Goal: Task Accomplishment & Management: Use online tool/utility

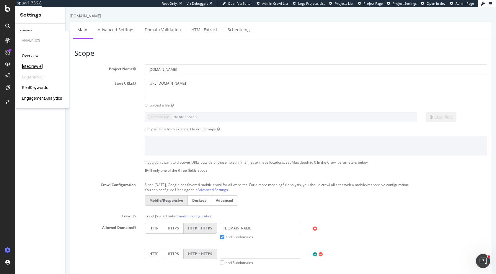
click at [33, 66] on div "SiteCrawler" at bounding box center [32, 66] width 21 height 6
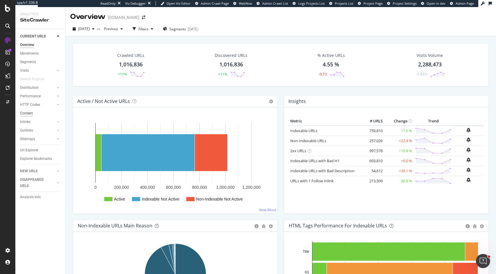
click at [29, 113] on div "Content" at bounding box center [26, 113] width 13 height 6
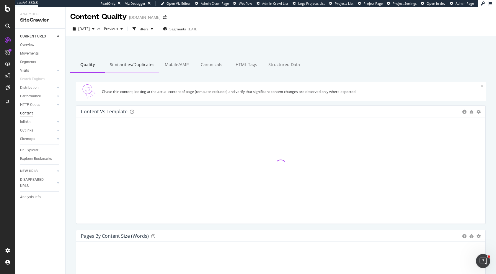
click at [125, 68] on div "Similarities/Duplicates" at bounding box center [132, 65] width 54 height 16
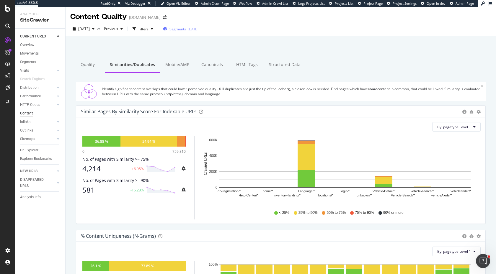
click at [198, 30] on div "Segments [DATE]" at bounding box center [180, 29] width 35 height 5
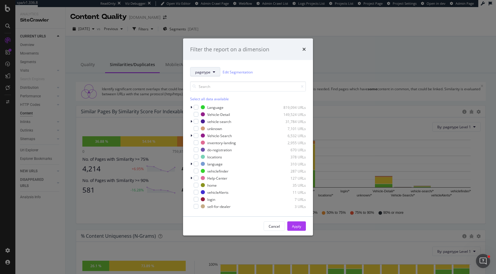
click at [207, 74] on span "pagetype" at bounding box center [202, 71] width 15 height 5
click at [208, 104] on span "Language" at bounding box center [217, 104] width 44 height 5
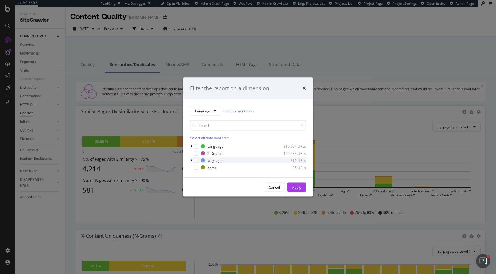
click at [192, 159] on div "modal" at bounding box center [192, 161] width 4 height 6
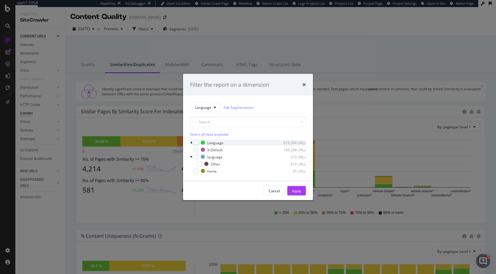
click at [192, 141] on icon "modal" at bounding box center [191, 143] width 2 height 4
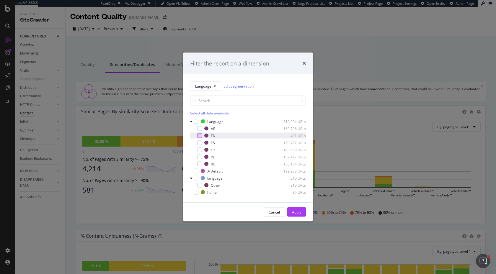
click at [198, 138] on div "modal" at bounding box center [199, 135] width 5 height 5
click at [197, 172] on div "modal" at bounding box center [196, 171] width 5 height 5
click at [295, 210] on div "Apply" at bounding box center [296, 212] width 9 height 5
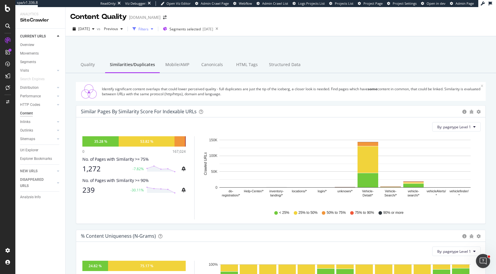
click at [148, 28] on div "Filters" at bounding box center [143, 29] width 10 height 5
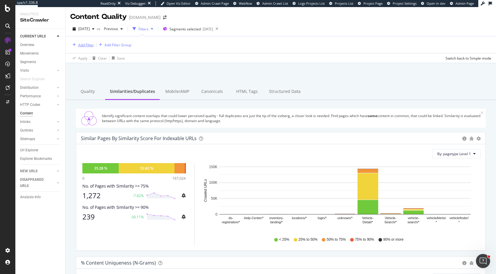
click at [85, 46] on div "Add Filter" at bounding box center [86, 45] width 16 height 5
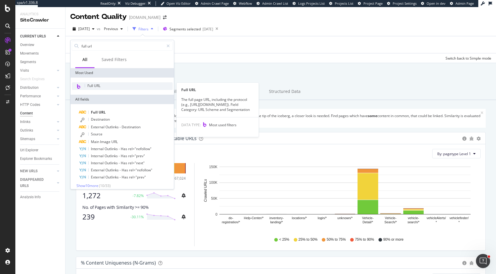
type input "full url"
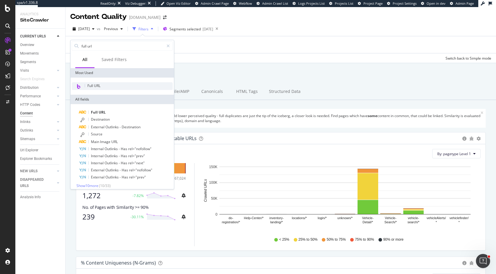
click at [99, 89] on div "Full URL" at bounding box center [122, 86] width 101 height 8
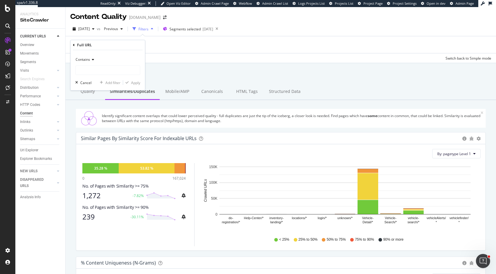
click at [89, 77] on div "Contains Cancel Add filter Apply" at bounding box center [108, 70] width 74 height 40
click at [89, 74] on input "text" at bounding box center [108, 70] width 64 height 9
paste input "/content/en/us/"
type input "/content/en/us/"
click at [133, 83] on div "Apply" at bounding box center [135, 82] width 9 height 5
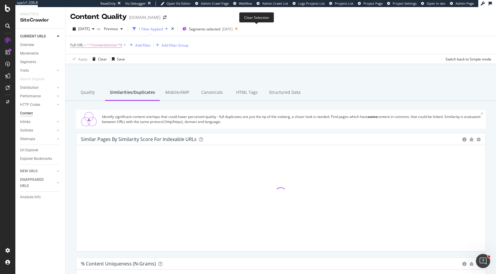
click at [240, 30] on icon at bounding box center [236, 29] width 7 height 8
click at [117, 46] on span "^.*/content/en/us/.*$" at bounding box center [104, 45] width 35 height 8
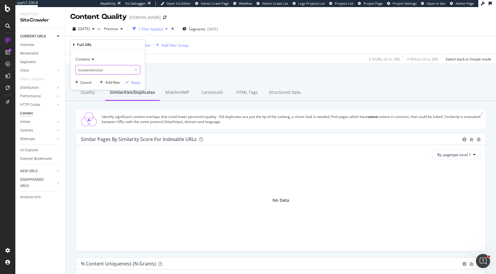
click at [107, 71] on input "/content/en/us/" at bounding box center [104, 69] width 56 height 9
click at [111, 70] on input "/content/en/us/" at bounding box center [104, 69] width 56 height 9
drag, startPoint x: 111, startPoint y: 69, endPoint x: 97, endPoint y: 69, distance: 14.2
click at [97, 69] on input "/content/en/us/" at bounding box center [104, 69] width 56 height 9
click at [108, 71] on input "/content/en/us/" at bounding box center [104, 69] width 56 height 9
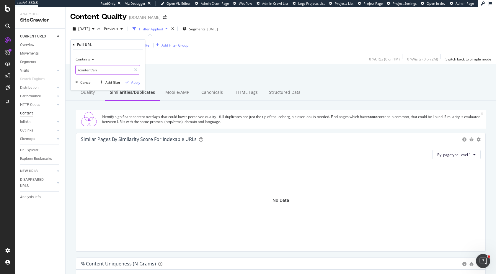
type input "/content/en"
click at [136, 82] on div "Apply" at bounding box center [135, 82] width 9 height 5
click at [107, 45] on span "^.*/content/en.*$" at bounding box center [101, 45] width 29 height 8
click at [111, 71] on input "/content/en" at bounding box center [104, 69] width 56 height 9
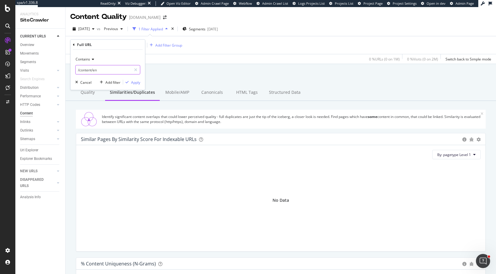
click at [111, 71] on input "/content/en" at bounding box center [104, 69] width 56 height 9
type input "/content/"
click at [134, 81] on div "Apply" at bounding box center [135, 82] width 9 height 5
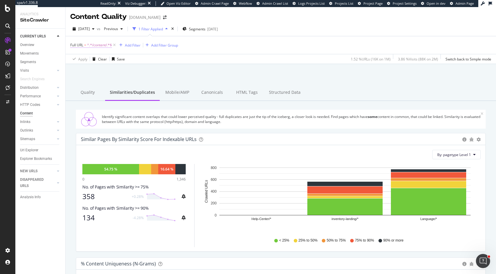
click at [102, 48] on span "^.*/content/.*$" at bounding box center [99, 45] width 25 height 8
click at [81, 70] on input "/content/" at bounding box center [104, 69] width 56 height 9
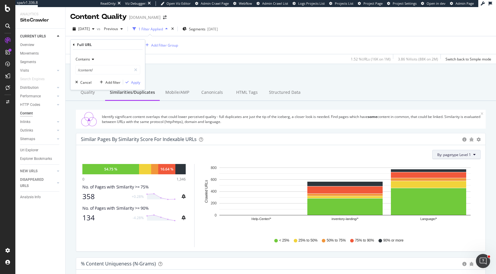
click at [443, 151] on button "By: pagetype Level 1" at bounding box center [456, 154] width 48 height 9
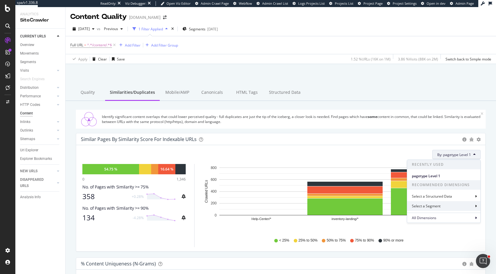
click at [426, 206] on div "Select a Segment" at bounding box center [427, 206] width 30 height 5
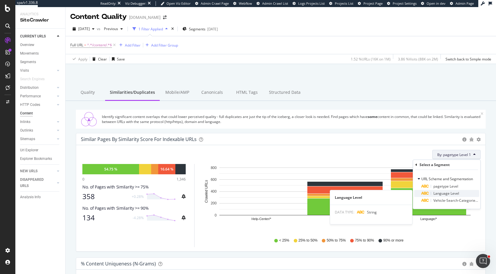
click at [445, 195] on span "Language Level" at bounding box center [446, 193] width 26 height 5
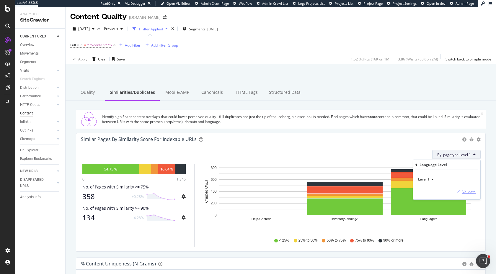
click at [463, 192] on div "Validate" at bounding box center [468, 192] width 13 height 5
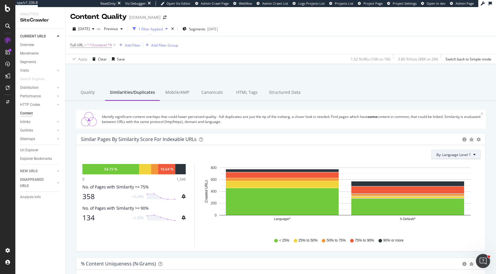
click at [470, 154] on span "By: Language Level 1" at bounding box center [453, 154] width 35 height 5
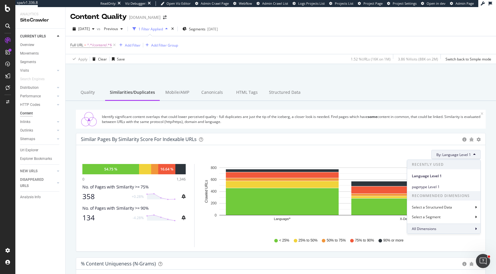
click at [435, 231] on span "All Dimensions" at bounding box center [424, 228] width 25 height 5
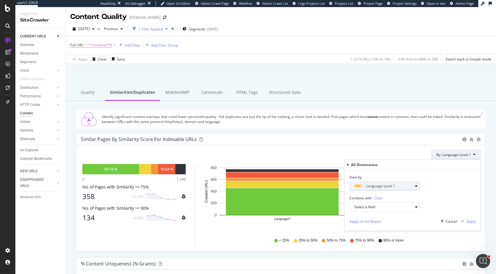
click at [413, 186] on div "button" at bounding box center [416, 187] width 7 height 4
click at [365, 238] on span "Level 3" at bounding box center [363, 238] width 12 height 5
click at [473, 221] on div "Apply" at bounding box center [470, 221] width 9 height 5
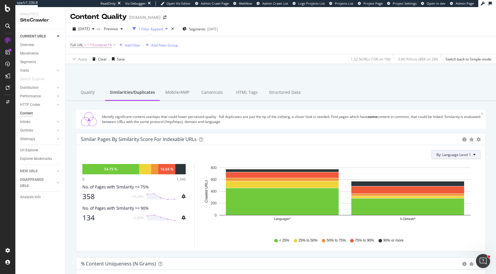
click at [471, 156] on span "By: Language Level 1" at bounding box center [453, 154] width 35 height 5
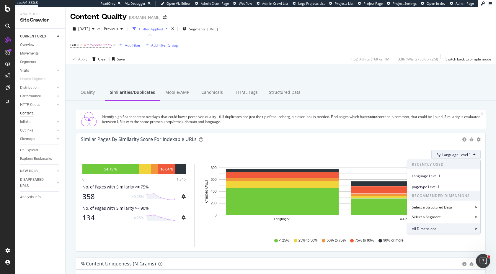
click at [432, 228] on span "All Dimensions" at bounding box center [424, 228] width 25 height 5
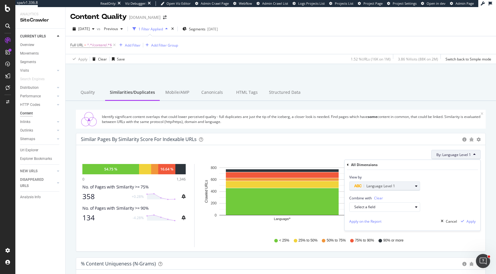
click at [386, 190] on div "Language Level 1" at bounding box center [387, 186] width 66 height 8
click at [368, 231] on span "Level 2" at bounding box center [363, 230] width 12 height 5
click at [408, 225] on div "Validate" at bounding box center [412, 223] width 13 height 5
click at [471, 223] on div "Apply" at bounding box center [470, 221] width 9 height 5
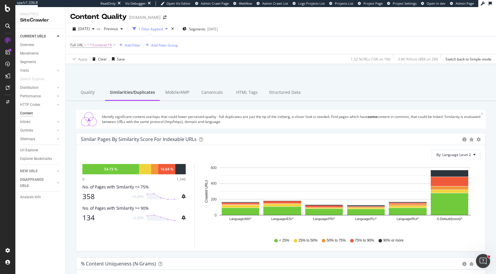
click at [141, 66] on div "Content Evaluate how search engines perceive your pages' content, verify that y…" at bounding box center [281, 197] width 430 height 267
click at [132, 45] on div "Add Filter" at bounding box center [133, 45] width 16 height 5
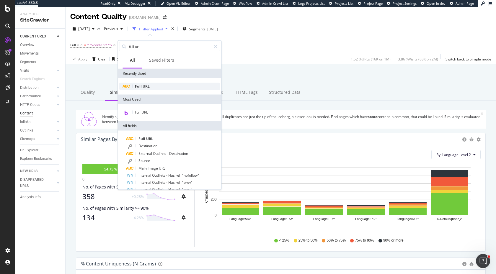
click at [146, 86] on span "URL" at bounding box center [146, 86] width 7 height 5
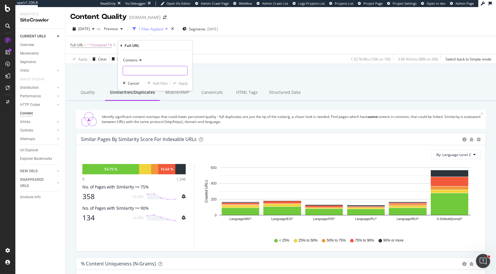
click at [139, 69] on input "text" at bounding box center [155, 70] width 64 height 9
type input "/Content/"
click at [182, 83] on div "Apply" at bounding box center [183, 83] width 9 height 5
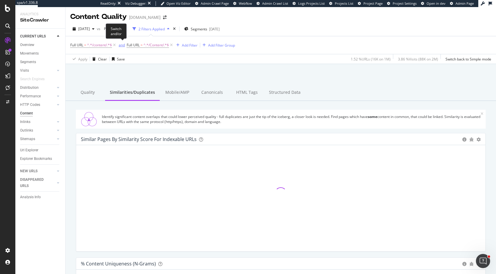
click at [122, 45] on div "and" at bounding box center [122, 45] width 6 height 5
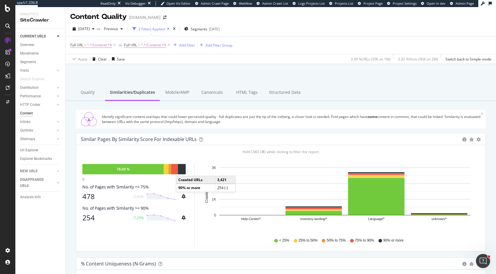
click at [182, 170] on div at bounding box center [182, 169] width 8 height 10
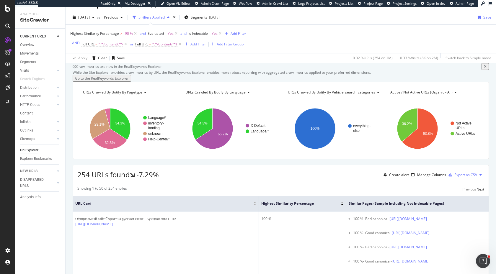
scroll to position [7, 0]
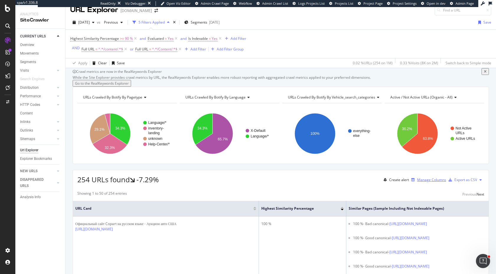
click at [423, 182] on div "Manage Columns" at bounding box center [431, 179] width 29 height 5
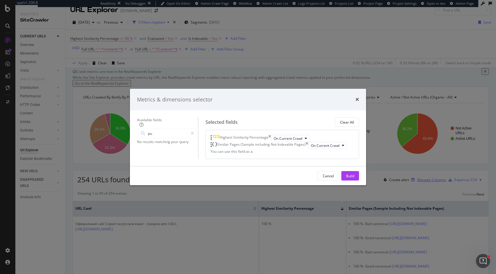
type input "p"
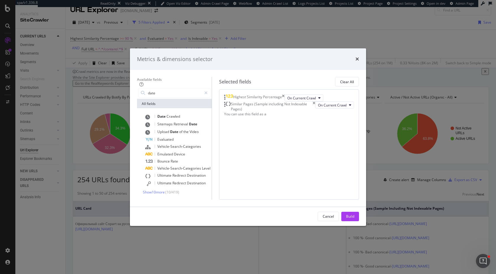
type input "date"
click at [141, 166] on div "Date Crawled Sitemaps Retrieval Date Upload Date of the Video Evaluated Vehicle…" at bounding box center [174, 153] width 75 height 91
click at [143, 190] on span "Show 10 more" at bounding box center [154, 192] width 22 height 5
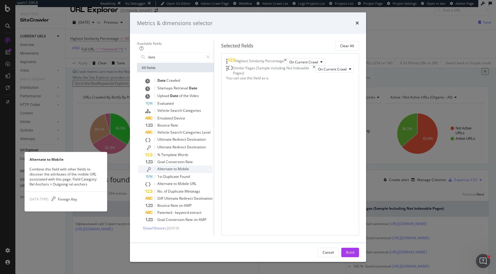
scroll to position [14, 0]
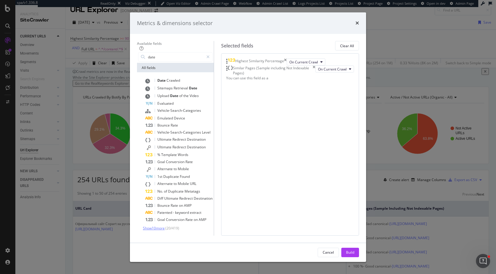
click at [143, 226] on span "Show 10 more" at bounding box center [154, 228] width 22 height 5
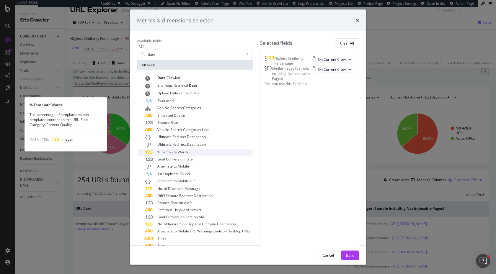
scroll to position [84, 0]
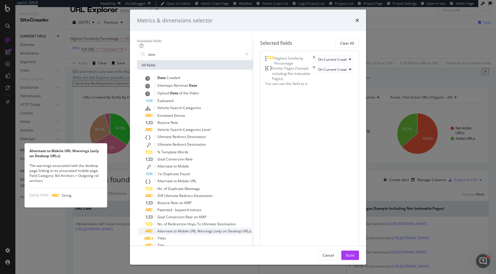
scroll to position [155, 0]
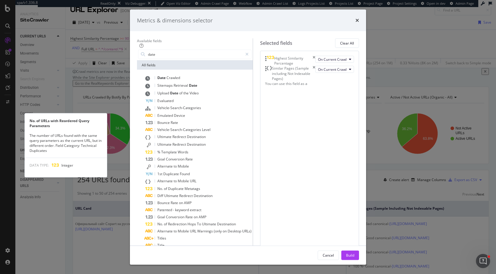
scroll to position [298, 0]
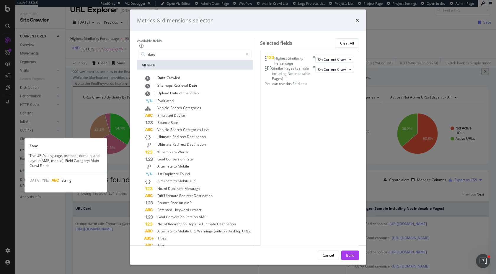
scroll to position [370, 0]
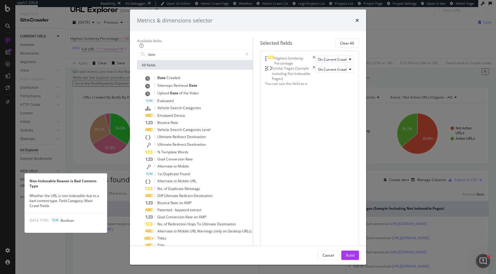
scroll to position [442, 0]
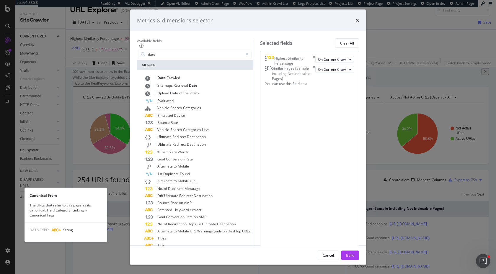
scroll to position [512, 0]
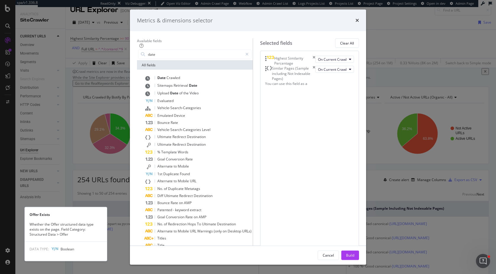
scroll to position [585, 0]
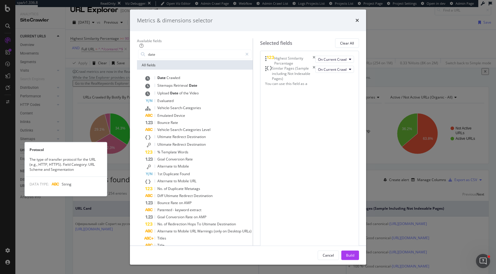
scroll to position [656, 0]
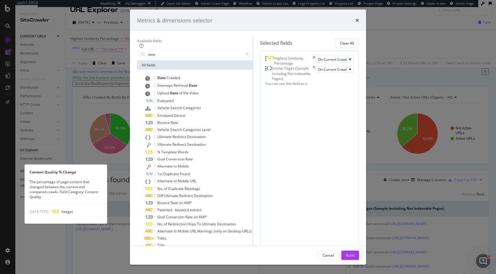
scroll to position [727, 0]
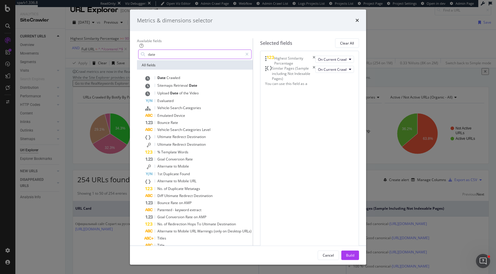
click at [159, 59] on input "date" at bounding box center [194, 54] width 95 height 9
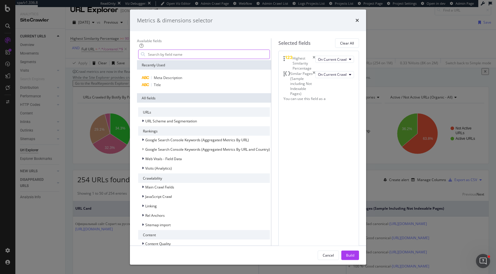
scroll to position [92, 0]
click at [142, 270] on icon "modal" at bounding box center [143, 272] width 2 height 4
click at [145, 260] on span "Structured Data" at bounding box center [158, 262] width 26 height 5
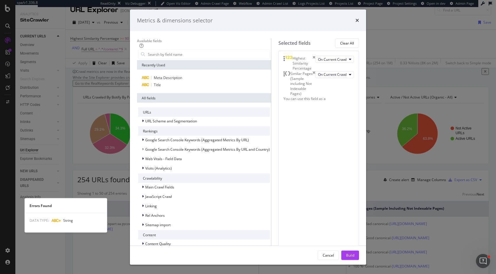
scroll to position [143, 0]
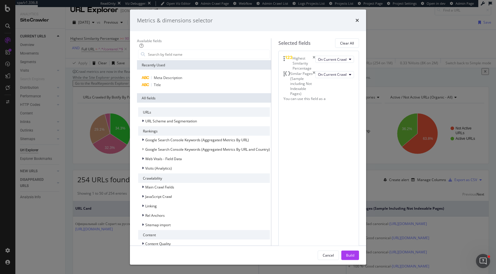
click at [142, 268] on span "FAQ" at bounding box center [145, 270] width 7 height 5
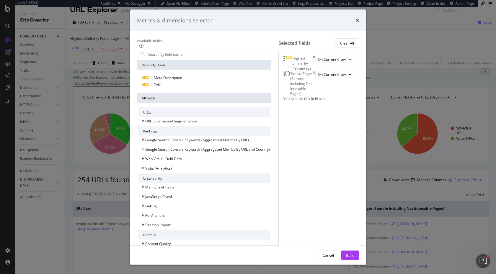
click at [359, 23] on icon "times" at bounding box center [357, 20] width 4 height 5
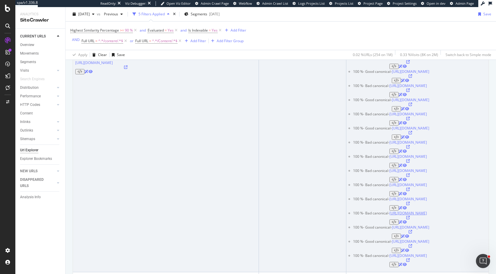
scroll to position [172, 0]
copy link "[URL][DOMAIN_NAME]"
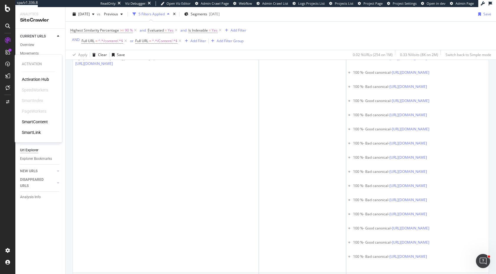
click at [41, 125] on div "Activation Hub SpeedWorkers SmartIndex PageWorkers SmartContent SmartLink" at bounding box center [38, 105] width 33 height 59
click at [41, 120] on div "SmartContent" at bounding box center [35, 122] width 26 height 6
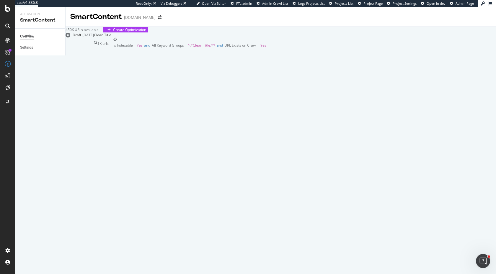
click at [151, 37] on div "Clean Title" at bounding box center [180, 34] width 172 height 5
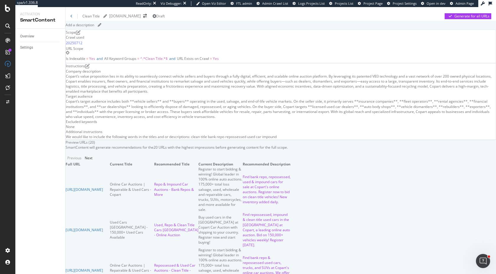
scroll to position [44, 0]
drag, startPoint x: 142, startPoint y: 147, endPoint x: 184, endPoint y: 148, distance: 41.9
click at [184, 140] on div "Instructions Company description Copart’s value proposition lies in its ability…" at bounding box center [281, 101] width 430 height 76
click at [28, 35] on div "Overview" at bounding box center [27, 36] width 14 height 6
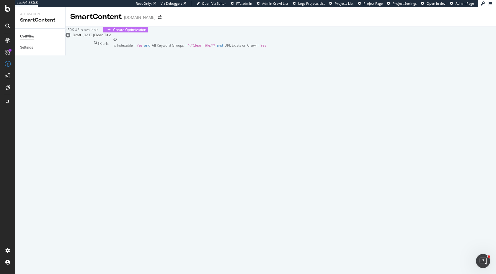
click at [146, 32] on div "Create Optimization" at bounding box center [129, 29] width 33 height 5
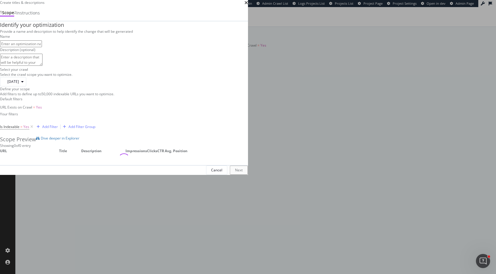
scroll to position [69, 0]
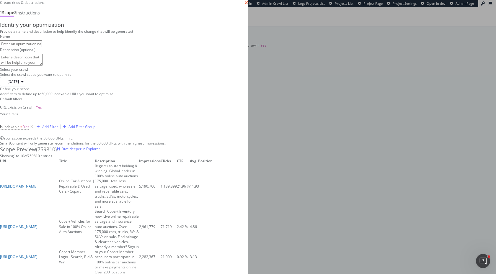
click at [248, 5] on icon "times" at bounding box center [246, 2] width 4 height 5
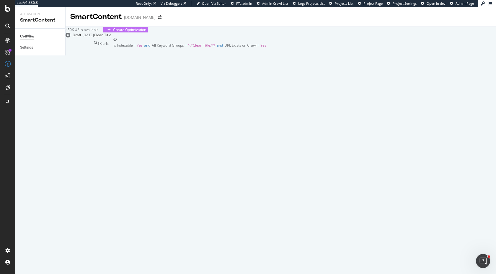
click at [146, 32] on div "Create Optimization" at bounding box center [129, 29] width 33 height 5
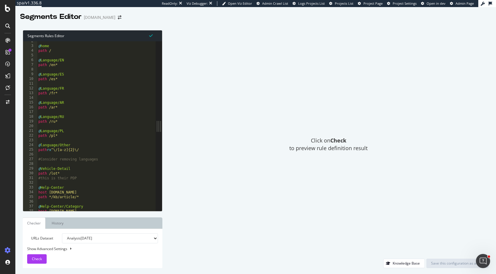
scroll to position [7, 0]
type textarea "@Language/AR"
click at [74, 101] on div "@ home path / @ Language/EN path /en* @ Language/ES path /es* @ Language/FR pat…" at bounding box center [100, 128] width 126 height 179
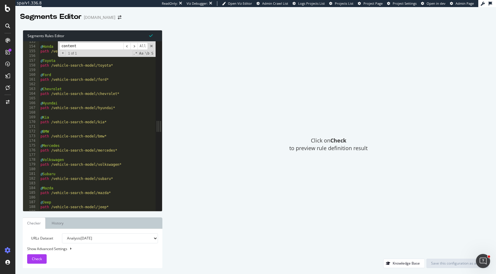
scroll to position [775, 0]
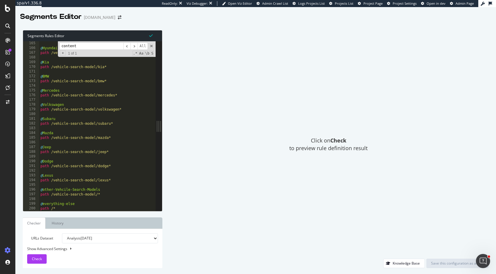
type input "content"
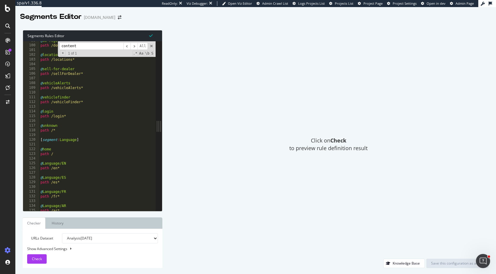
scroll to position [395, 0]
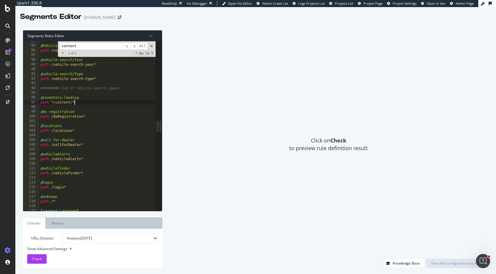
click at [128, 102] on div "@ Vehicle-Search/Featured path /vehicle-search-feature* @ vehicle-search/Year p…" at bounding box center [102, 128] width 126 height 179
type textarea "[segment:pagetype]"
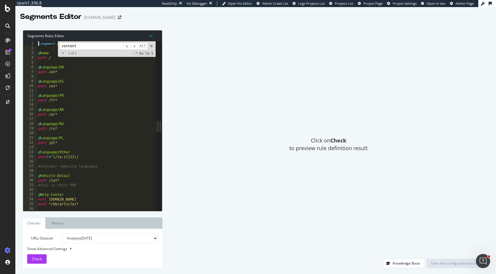
scroll to position [0, 0]
click at [33, 265] on div "URLs Dataset Analysis 2025 Aug. 16th Analysis 2025 Aug. 9th Analysis 2025 Aug. …" at bounding box center [93, 248] width 140 height 39
click at [33, 259] on span "Check" at bounding box center [37, 259] width 10 height 5
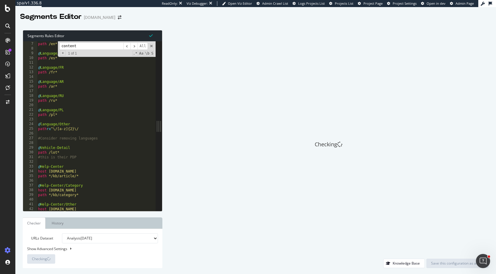
scroll to position [29, 0]
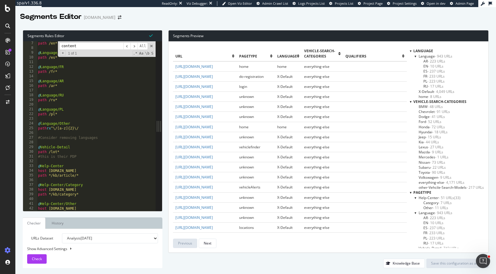
click at [435, 67] on span "- 10 URLs" at bounding box center [435, 66] width 15 height 5
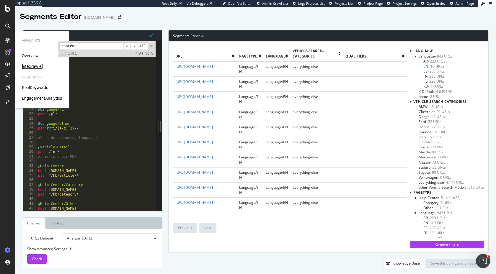
click at [36, 65] on div "SiteCrawler" at bounding box center [32, 66] width 21 height 6
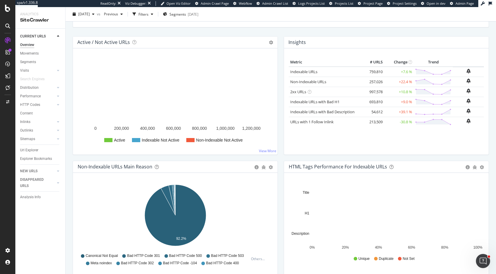
scroll to position [61, 0]
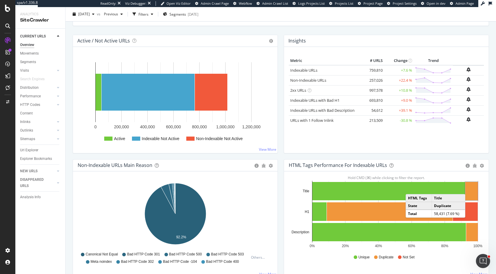
click at [471, 188] on rect "A chart." at bounding box center [471, 191] width 12 height 18
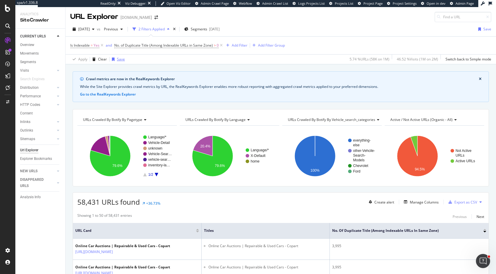
click at [117, 60] on div "Save" at bounding box center [121, 59] width 8 height 5
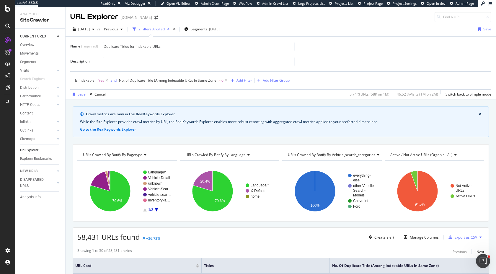
type input "Duplicate Titles for Indexable URLs"
click at [81, 94] on div "Save" at bounding box center [82, 94] width 8 height 5
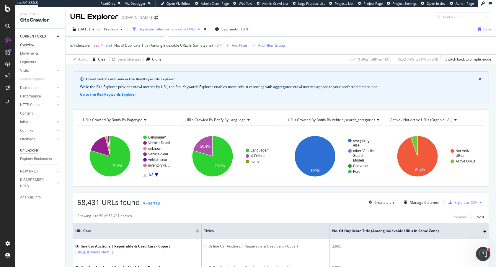
click at [29, 46] on div "Overview" at bounding box center [27, 45] width 14 height 6
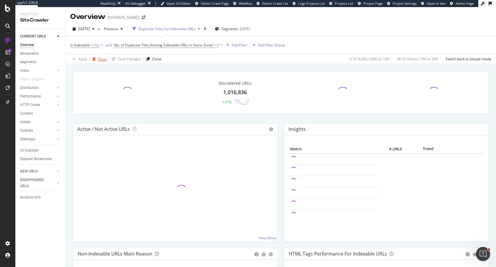
click at [103, 60] on div "Clear" at bounding box center [102, 59] width 9 height 5
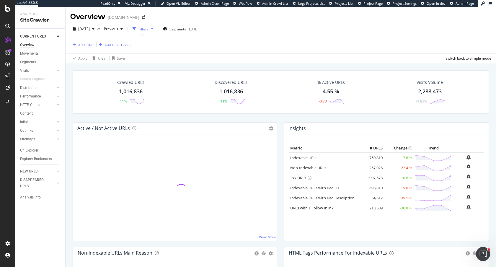
click at [87, 45] on div "Add Filter" at bounding box center [86, 45] width 16 height 5
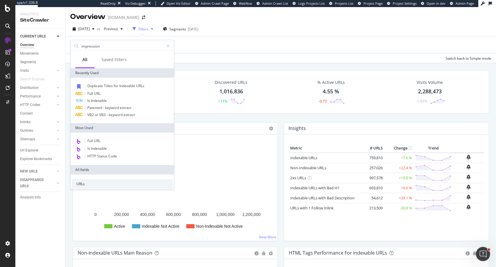
type input "impressions"
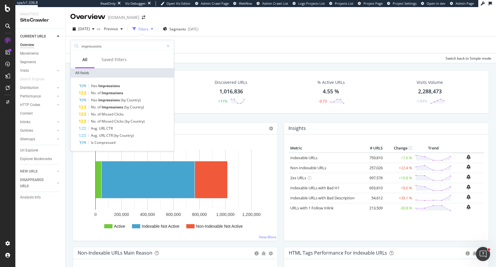
drag, startPoint x: 106, startPoint y: 47, endPoint x: 50, endPoint y: 45, distance: 55.8
click at [50, 45] on body "spa/v1.336.8 ReadOnly: Viz Debugger: Open Viz Editor Admin Crawl Page Webflow A…" at bounding box center [248, 133] width 496 height 267
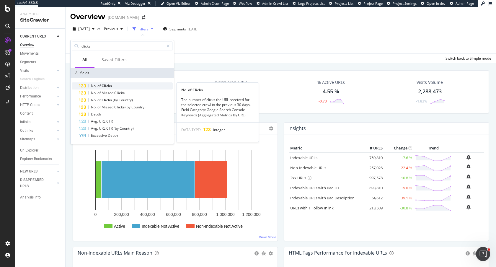
type input "clicks"
click at [115, 84] on div "No. of Clicks" at bounding box center [126, 85] width 94 height 7
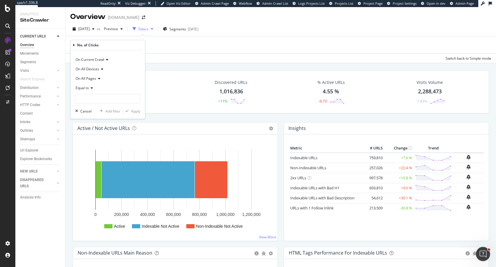
click at [83, 87] on span "Equal to" at bounding box center [82, 87] width 13 height 5
click at [92, 132] on span "Greater than" at bounding box center [88, 130] width 21 height 5
click at [90, 99] on input "number" at bounding box center [107, 98] width 65 height 9
type input "100"
click at [130, 111] on div "button" at bounding box center [127, 111] width 8 height 4
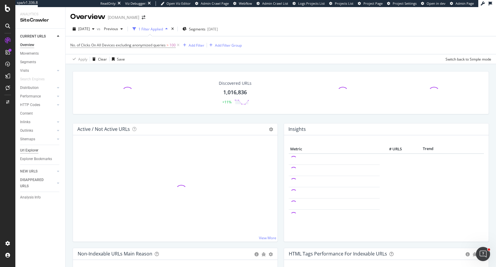
click at [27, 148] on div "Url Explorer" at bounding box center [29, 150] width 18 height 6
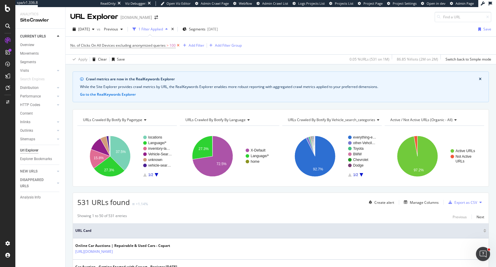
click at [178, 46] on icon at bounding box center [178, 46] width 5 height 6
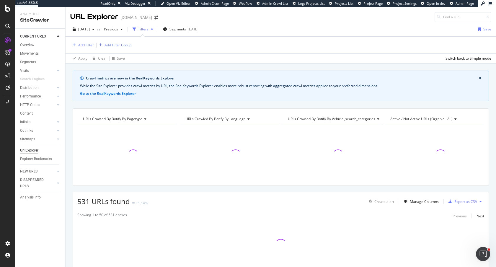
click at [83, 45] on div "Add Filter" at bounding box center [86, 45] width 16 height 5
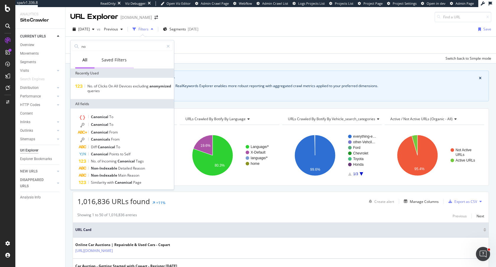
type input "n"
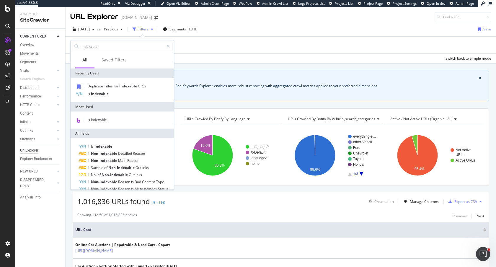
type input "indexable"
click at [93, 98] on div "Duplicate Titles for Indexable URLs Is Indexable" at bounding box center [122, 90] width 103 height 24
click at [93, 95] on span "Indexable" at bounding box center [100, 93] width 18 height 5
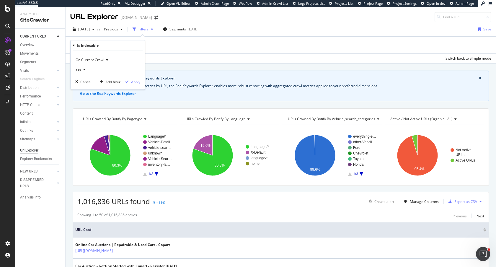
click at [79, 68] on span "Yes" at bounding box center [79, 69] width 6 height 5
click at [94, 89] on div "No" at bounding box center [108, 89] width 63 height 8
click at [136, 80] on div "Apply" at bounding box center [135, 81] width 9 height 5
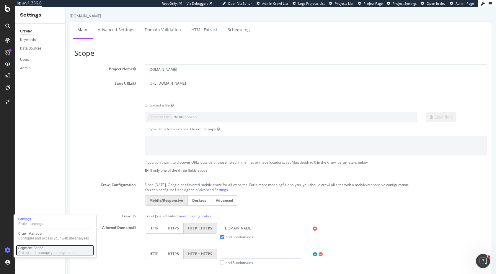
click at [46, 247] on div "Segment Editor" at bounding box center [46, 248] width 56 height 5
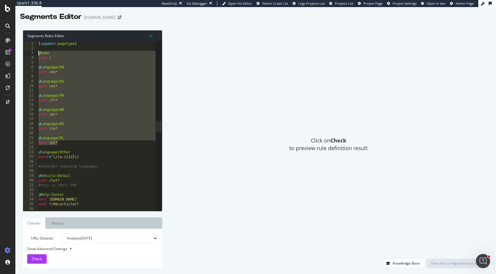
drag, startPoint x: 69, startPoint y: 144, endPoint x: 30, endPoint y: 51, distance: 100.9
click at [30, 51] on div "path /pl* 1 2 3 4 5 6 7 8 9 10 11 12 13 14 15 16 17 18 19 20 21 22 23 24 25 26 …" at bounding box center [89, 126] width 133 height 170
click at [87, 44] on div "[ segment : pagetype ] @ home path / @ Language/EN path /en* @ Language/ES path…" at bounding box center [100, 130] width 126 height 179
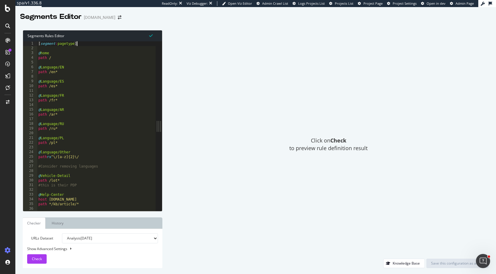
type textarea "path /*"
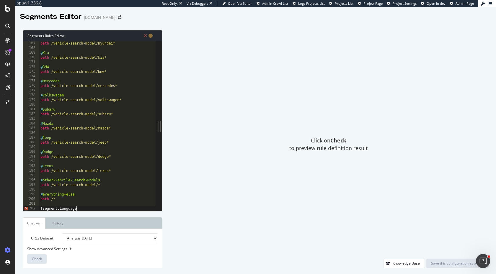
scroll to position [0, 3]
type textarea "[segment:Languages]"
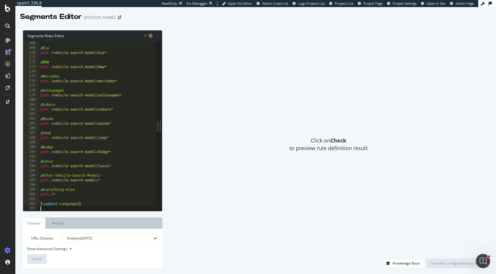
scroll to position [0, 0]
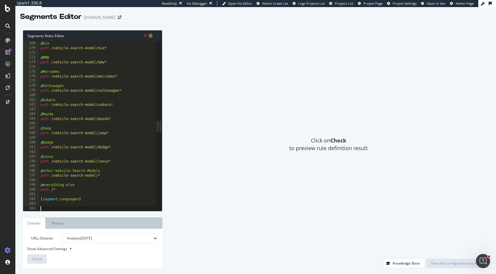
paste textarea "path /pl*"
type textarea "path /pl*"
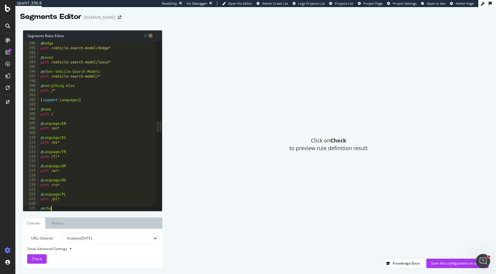
type textarea "@other"
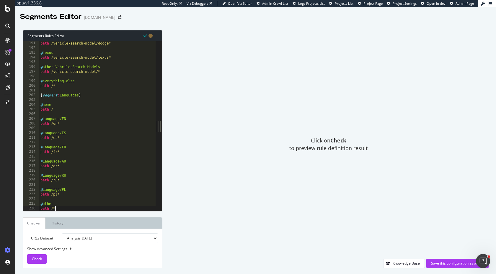
scroll to position [0, 1]
click at [99, 134] on div "path /vehicle-search-model/dodge* @ Lexus path /vehicle-search-model/lexus* @ o…" at bounding box center [102, 130] width 126 height 179
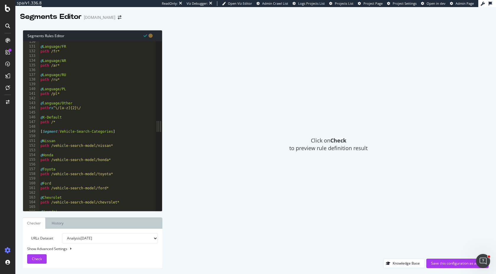
scroll to position [598, 0]
click at [62, 135] on div "@ Language/ES path /es* @ Language/FR path /fr* @ Language/AR path /ar* @ Langu…" at bounding box center [102, 127] width 126 height 179
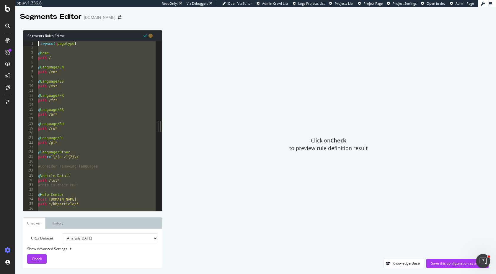
scroll to position [0, 1]
type textarea "@home path /"
click at [92, 170] on div "[ segment : pagetype ] @ home path / @ Language/EN path /en* @ Language/ES path…" at bounding box center [100, 130] width 126 height 179
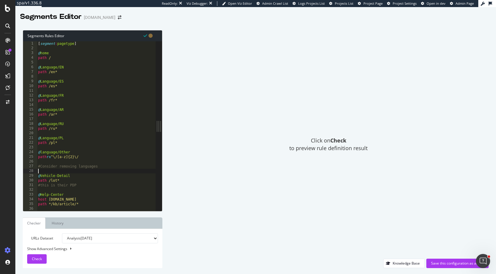
scroll to position [0, 0]
type textarea "path /*"
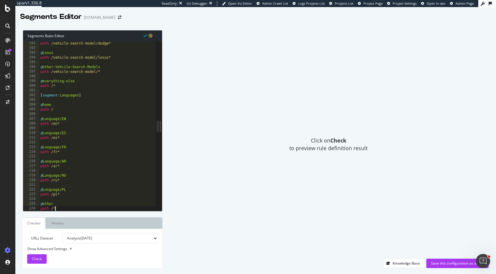
scroll to position [898, 0]
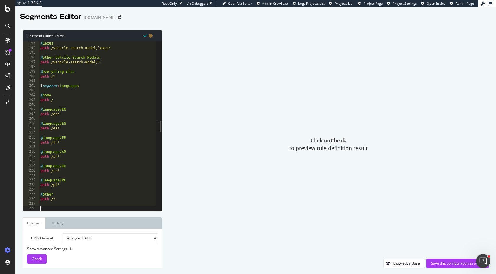
paste textarea "path /*"
type textarea "path /*"
click at [68, 116] on div "@ Lexus path /vehicle-search-model/lexus* @ other-Vehcile-Search-Models path /v…" at bounding box center [102, 130] width 126 height 179
type textarea "path /en*"
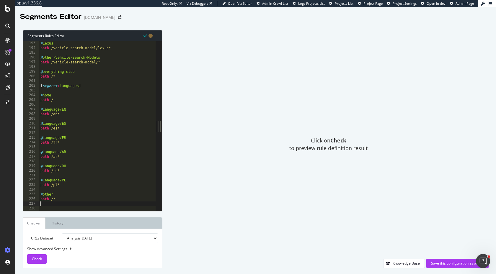
click at [45, 203] on div "@ Lexus path /vehicle-search-model/lexus* @ other-Vehcile-Search-Models path /v…" at bounding box center [102, 130] width 126 height 179
type textarea "[segment:Pagetype 2.0]"
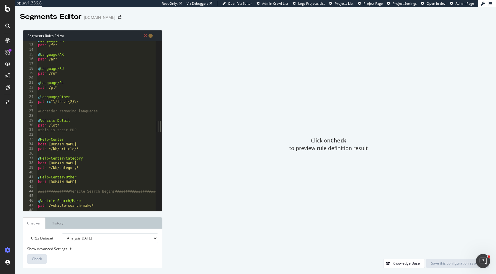
scroll to position [59, 0]
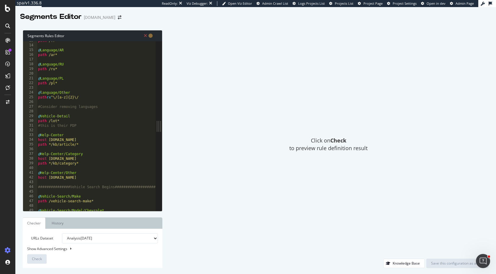
click at [38, 107] on div "path /fr* @ Language/AR path /ar* @ Language/RU path /ru* @ Language/PL path /p…" at bounding box center [100, 127] width 126 height 179
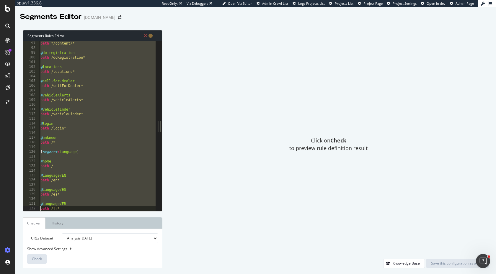
scroll to position [458, 0]
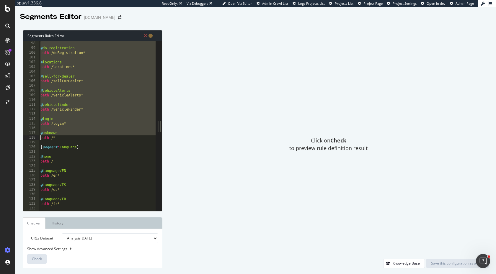
type textarea "path /*"
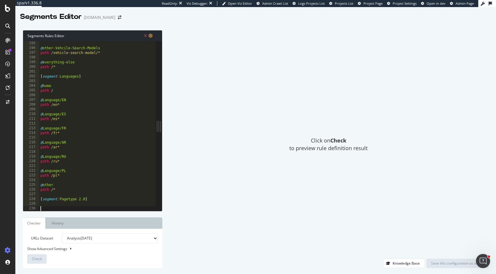
paste textarea "[segment:pagetype]"
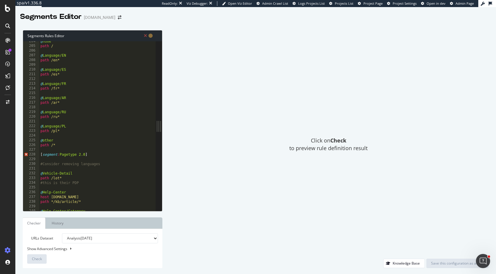
scroll to position [961, 0]
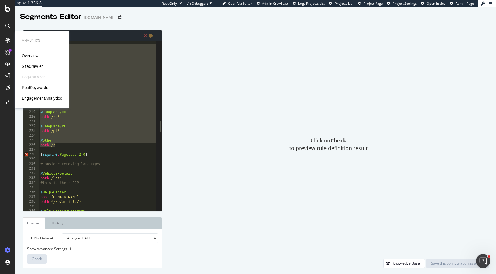
drag, startPoint x: 61, startPoint y: 145, endPoint x: 12, endPoint y: 45, distance: 110.6
click at [12, 45] on div "Analytics Overview SiteCrawler LogAnalyzer RealKeywords EngagementAnalytics spa…" at bounding box center [248, 137] width 496 height 274
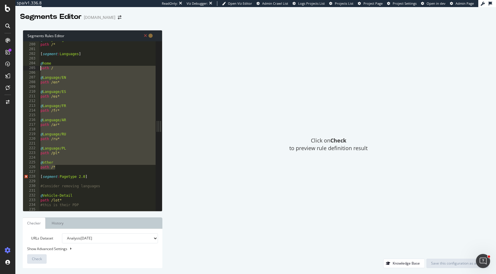
scroll to position [936, 0]
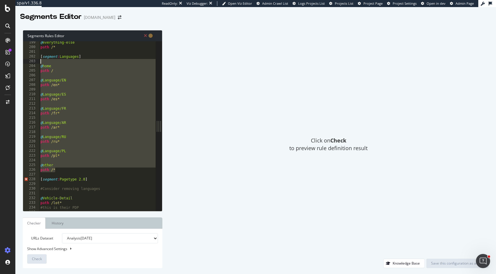
type textarea "[segment:Languages]"
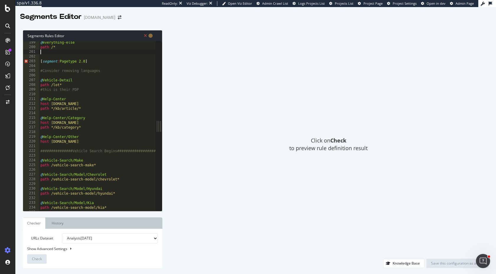
click at [71, 61] on div "@ everything-else path /* [ segment : Pagetype 2.0 ] #Consider removing languag…" at bounding box center [102, 129] width 126 height 179
click at [78, 61] on div "@ everything-else path /* [ segment : Pagetype 2.0 ] #Consider removing languag…" at bounding box center [102, 129] width 126 height 179
click at [97, 110] on div "@ everything-else path /* [ segment : Pagetype_2.0 ] #Consider removing languag…" at bounding box center [102, 129] width 126 height 179
drag, startPoint x: 107, startPoint y: 72, endPoint x: 38, endPoint y: 72, distance: 68.5
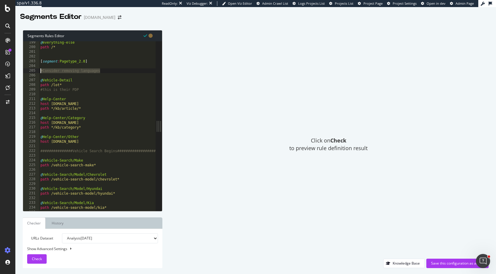
click at [38, 72] on div "path */kb/article/* 199 200 201 202 203 204 205 206 207 208 209 210 211 212 213…" at bounding box center [89, 126] width 133 height 170
type textarea "#Consider removing languages"
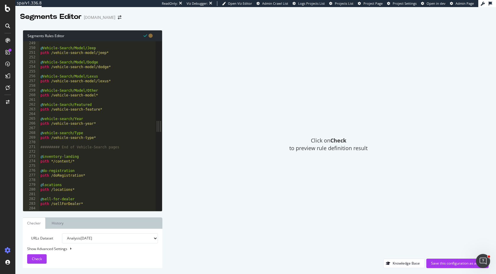
scroll to position [1172, 0]
click at [92, 161] on div "@ Vehicle-Search/Model/Jeep path /vehicle-search-model/jeep* @ Vehicle-Search/M…" at bounding box center [102, 130] width 126 height 179
type textarea "path */content/*"
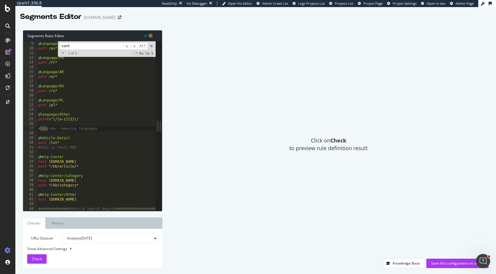
scroll to position [373, 0]
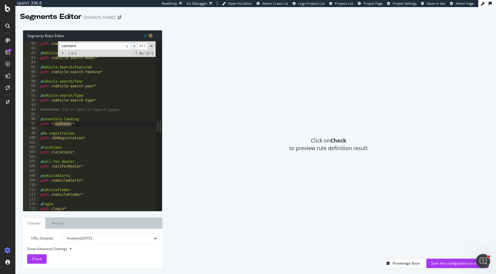
type input "content"
click at [133, 48] on span "​" at bounding box center [133, 46] width 7 height 7
click at [81, 116] on div "path /vehicle-search-model/lexus* @ Vehicle-Search/Model/Other path /vehicle-se…" at bounding box center [102, 130] width 126 height 179
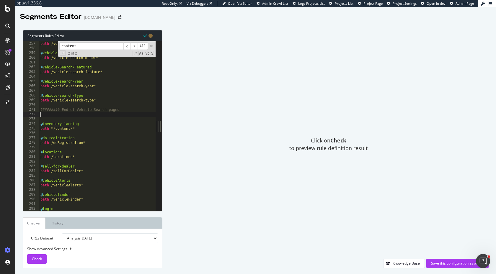
type textarea "######### End of Vehicle-Search pages"
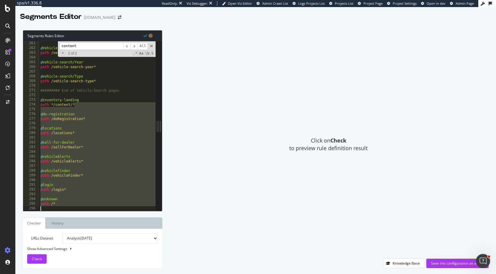
scroll to position [1228, 0]
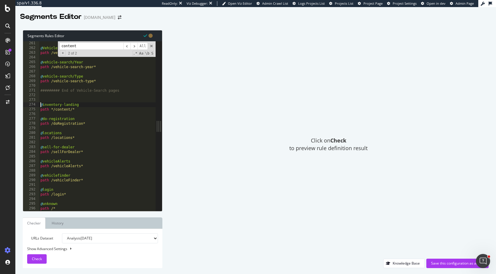
type textarea "@inventory-landing"
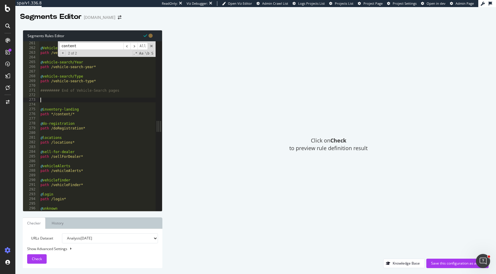
paste textarea "path */content/*"
type textarea "path */content/*"
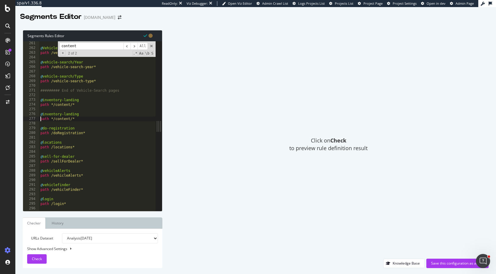
type textarea "path */content/*"
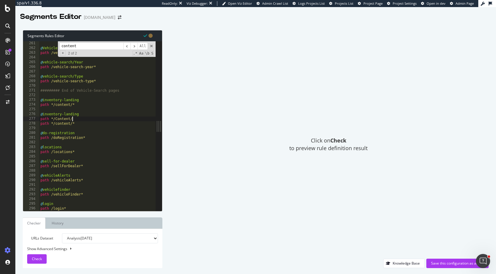
scroll to position [0, 2]
click at [84, 101] on div "@ Vehicle-Search/Featured path /vehicle-search-feature* @ vehicle-search/Year p…" at bounding box center [102, 130] width 126 height 179
type textarea "@inventory-landing/content"
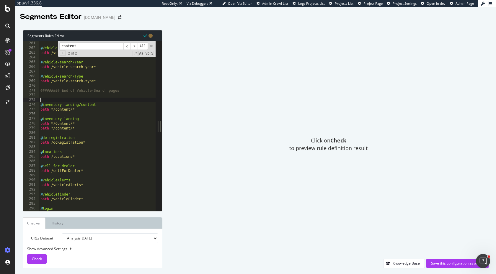
click at [87, 120] on div "@ Vehicle-Search/Featured path /vehicle-search-feature* @ vehicle-search/Year p…" at bounding box center [102, 130] width 126 height 179
type textarea "@inventory-landing"
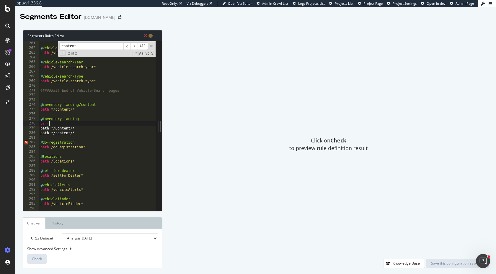
scroll to position [0, 0]
click at [81, 135] on div "@ Vehicle-Search/Featured path /vehicle-search-feature* @ vehicle-search/Year p…" at bounding box center [102, 130] width 126 height 179
type textarea "path */content/*"
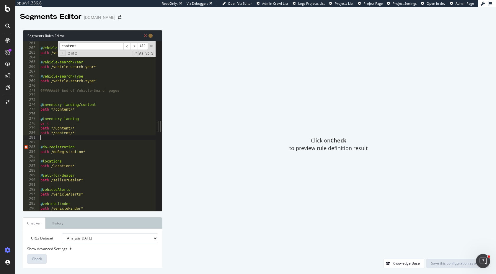
scroll to position [0, 0]
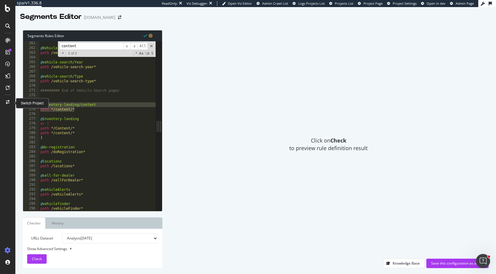
drag, startPoint x: 81, startPoint y: 111, endPoint x: 8, endPoint y: 104, distance: 73.6
click at [8, 104] on div "spa/v1.336.8 ReadOnly: Viz Debugger: Open Viz Editor Admin Crawl List Logs Proj…" at bounding box center [248, 137] width 496 height 274
type textarea "@inventory-landing/content path */content/*"
click at [54, 96] on div "@ Vehicle-Search/Featured path /vehicle-search-feature* @ vehicle-search/Year p…" at bounding box center [102, 130] width 126 height 179
paste textarea "path */content/*"
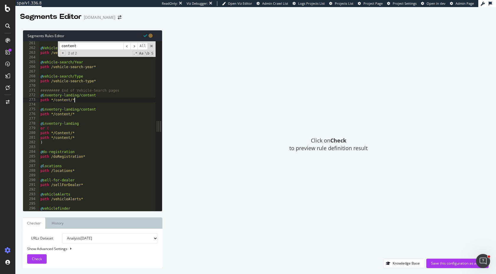
click at [56, 99] on div "@ Vehicle-Search/Featured path /vehicle-search-feature* @ vehicle-search/Year p…" at bounding box center [102, 130] width 126 height 179
click at [83, 94] on div "@ Vehicle-Search/Featured path /vehicle-search-feature* @ vehicle-search/Year p…" at bounding box center [102, 130] width 126 height 179
click at [107, 123] on div "@ Vehicle-Search/Featured path /vehicle-search-feature* @ vehicle-search/Year p…" at bounding box center [102, 130] width 126 height 179
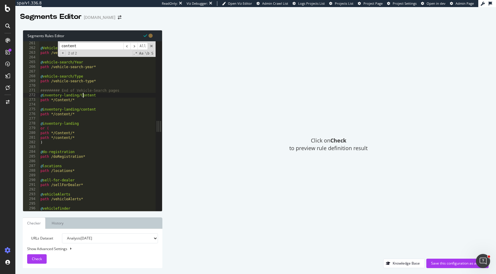
scroll to position [0, 3]
type textarea "@inventory-landing"
click at [32, 260] on button "Check" at bounding box center [36, 258] width 19 height 9
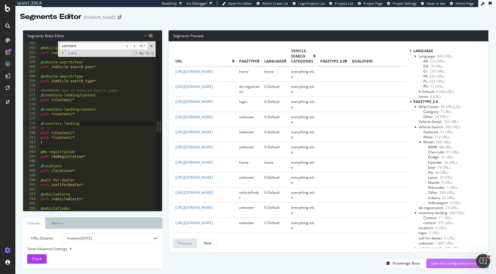
click at [443, 261] on div "Save this configuration as active" at bounding box center [457, 263] width 53 height 5
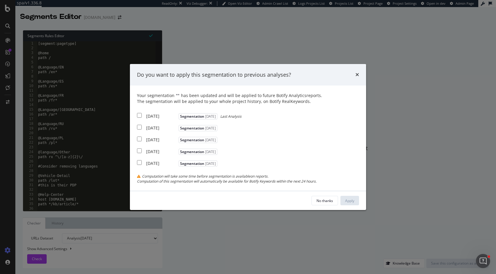
click at [139, 116] on input "modal" at bounding box center [139, 115] width 5 height 5
checkbox input "true"
click at [139, 126] on input "modal" at bounding box center [139, 127] width 5 height 5
checkbox input "true"
click at [137, 138] on input "modal" at bounding box center [139, 139] width 5 height 5
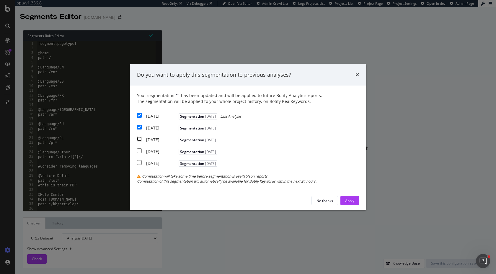
checkbox input "true"
click at [350, 203] on div "Apply" at bounding box center [349, 200] width 9 height 5
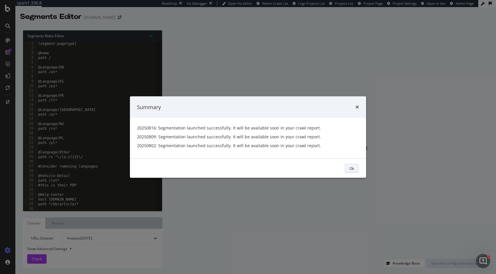
click at [351, 168] on div "Ok" at bounding box center [352, 168] width 4 height 5
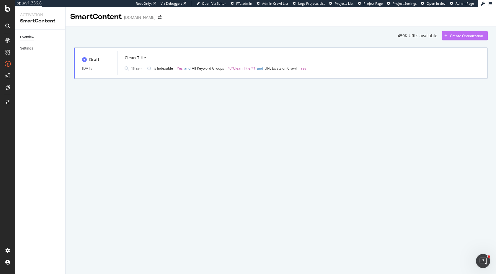
click at [450, 35] on div "Create Optimization" at bounding box center [466, 35] width 33 height 5
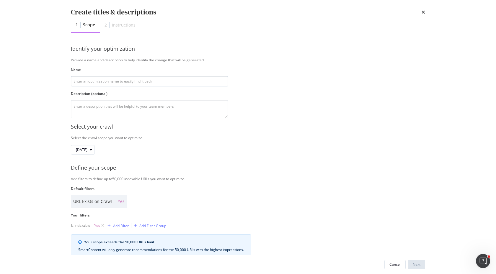
click at [181, 81] on input "modal" at bounding box center [149, 81] width 157 height 10
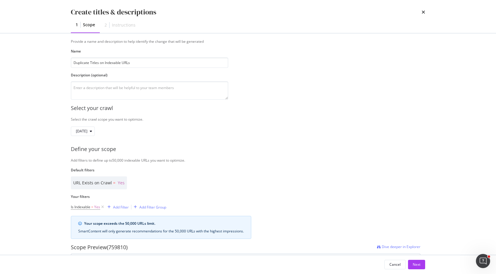
scroll to position [20, 0]
type input "Duplicate Titles on Indexable URLs"
click at [123, 208] on div "Add Filter" at bounding box center [121, 205] width 16 height 5
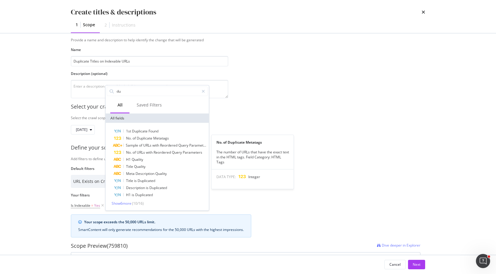
type input "d"
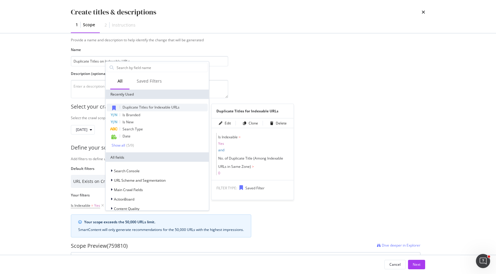
click at [153, 109] on span "Duplicate Titles for Indexable URLs" at bounding box center [151, 107] width 57 height 5
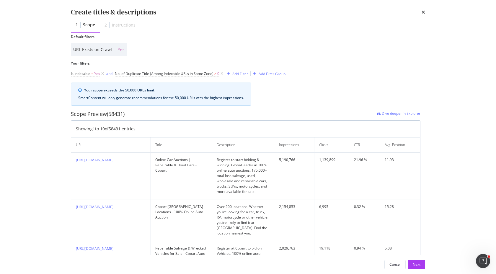
scroll to position [159, 0]
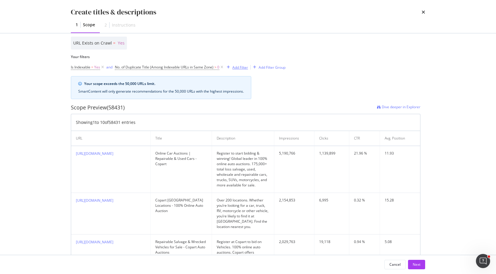
click at [242, 67] on div "Add Filter" at bounding box center [240, 67] width 16 height 5
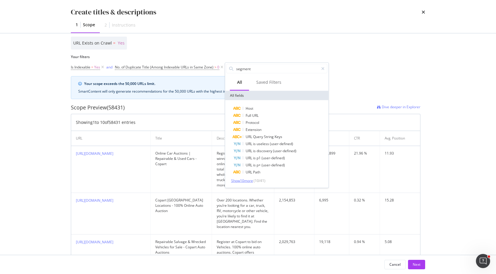
click at [241, 179] on span "Show 10 more" at bounding box center [242, 180] width 22 height 5
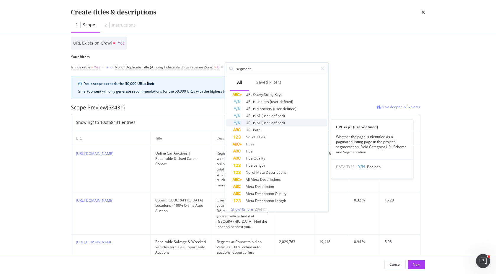
scroll to position [47, 0]
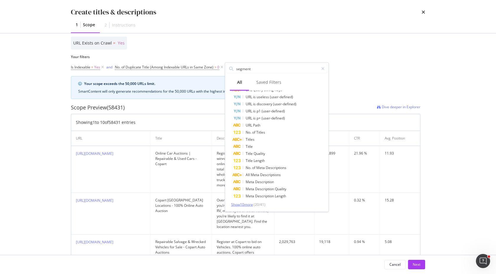
click at [244, 206] on span "Show 10 more" at bounding box center [242, 204] width 22 height 5
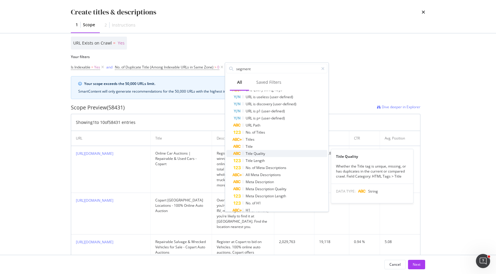
scroll to position [118, 0]
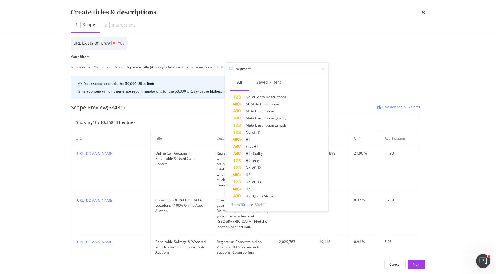
click at [240, 207] on div "Show 10 more ( 30 / 41 )" at bounding box center [276, 204] width 101 height 5
click at [254, 68] on input "segment" at bounding box center [277, 68] width 83 height 9
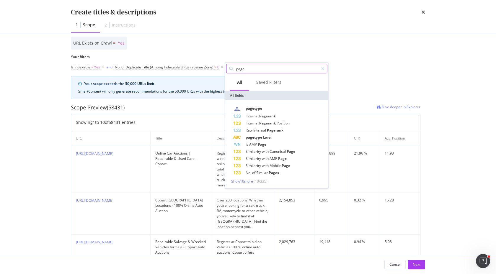
scroll to position [0, 0]
type input "p"
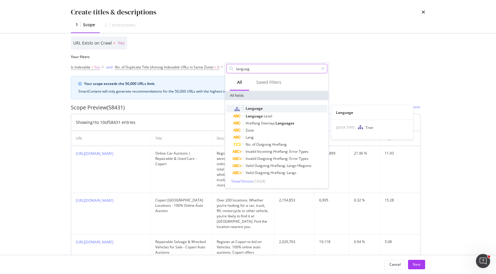
type input "languag"
click at [252, 110] on span "Language" at bounding box center [254, 108] width 17 height 5
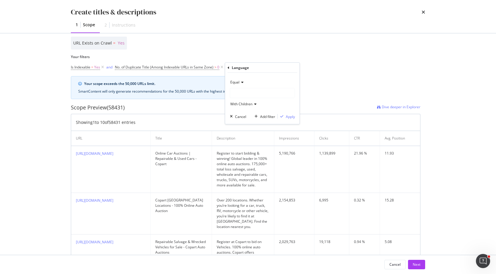
click at [249, 90] on div "modal" at bounding box center [262, 93] width 64 height 9
click at [247, 111] on span "X-Default" at bounding box center [243, 111] width 15 height 5
click at [289, 116] on div "Apply" at bounding box center [290, 116] width 9 height 5
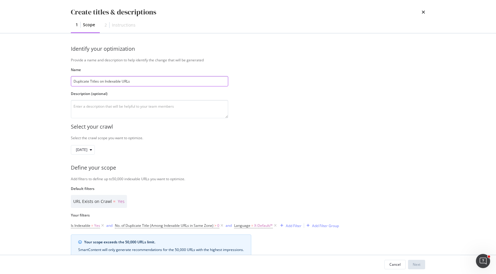
click at [152, 82] on input "Duplicate Titles on Indexable URLs" at bounding box center [149, 81] width 157 height 10
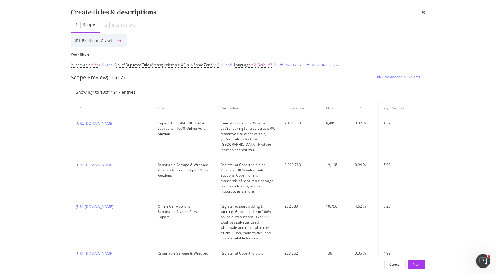
scroll to position [168, 0]
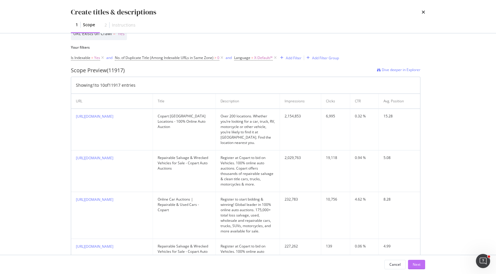
type input "Duplicate Titles on Indexable URLs (X-Default Only)"
click at [418, 265] on div "Next" at bounding box center [417, 264] width 8 height 5
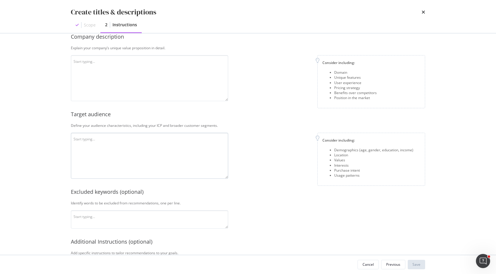
scroll to position [0, 0]
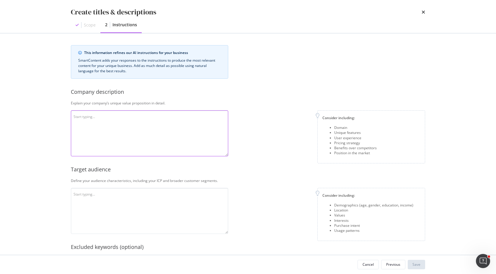
click at [139, 133] on textarea "modal" at bounding box center [149, 133] width 157 height 46
paste textarea "Copart’s value proposition lies in its ability to seamlessly connect vehicle se…"
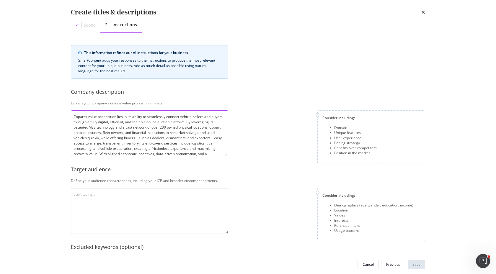
scroll to position [11, 0]
type textarea "Copart’s value proposition lies in its ability to seamlessly connect vehicle se…"
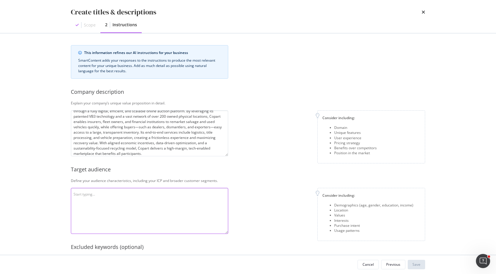
click at [146, 200] on textarea "modal" at bounding box center [149, 211] width 157 height 46
paste textarea "Copart’s target audience includes both vehicle sellers and buyers operating in …"
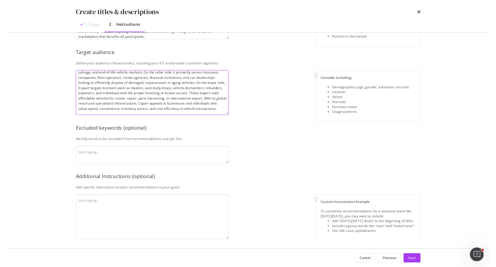
scroll to position [118, 0]
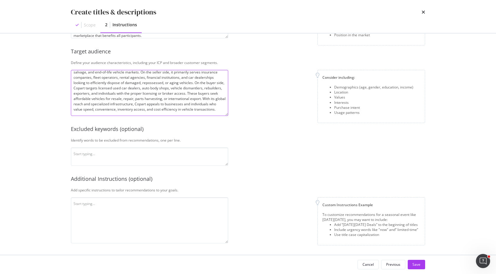
type textarea "Copart’s target audience includes both vehicle sellers and buyers operating in …"
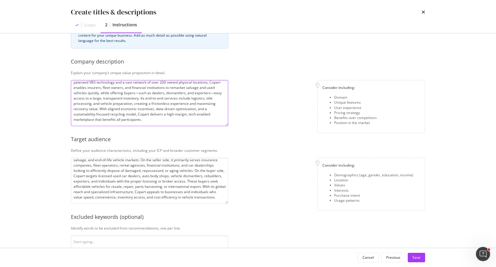
scroll to position [0, 0]
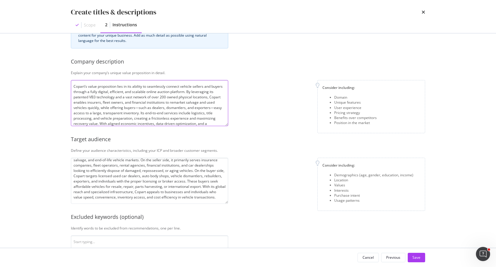
drag, startPoint x: 148, startPoint y: 120, endPoint x: 76, endPoint y: 71, distance: 86.6
click at [76, 71] on div "This information refines our AI instructions for your business SmartContent add…" at bounding box center [248, 173] width 354 height 316
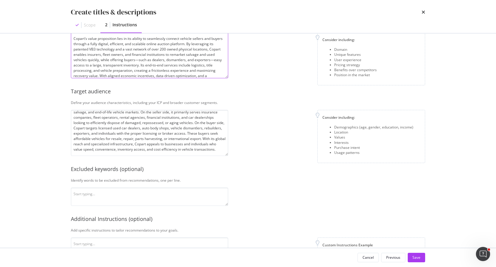
scroll to position [105, 0]
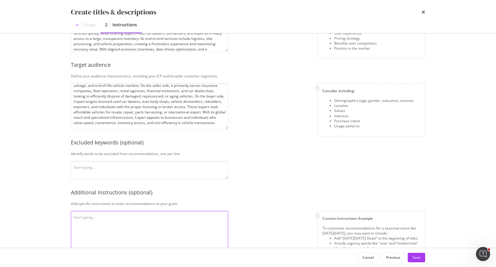
click at [126, 222] on textarea "modal" at bounding box center [149, 234] width 157 height 46
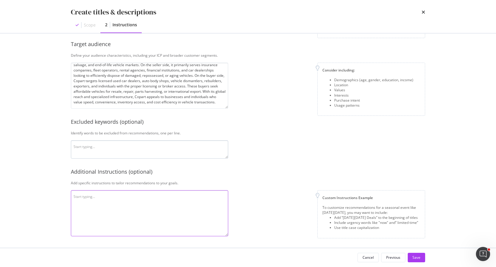
paste textarea "Create compelling, keyword-rich titles (max 60 characters) and meta description…"
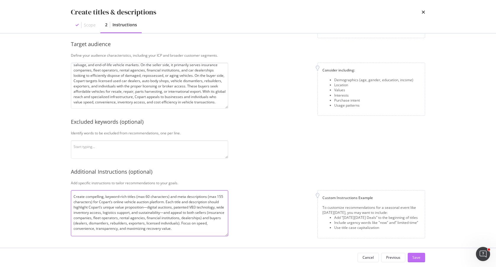
type textarea "Create compelling, keyword-rich titles (max 60 characters) and meta description…"
click at [419, 257] on div "Save" at bounding box center [416, 257] width 8 height 5
